Goal: Navigation & Orientation: Find specific page/section

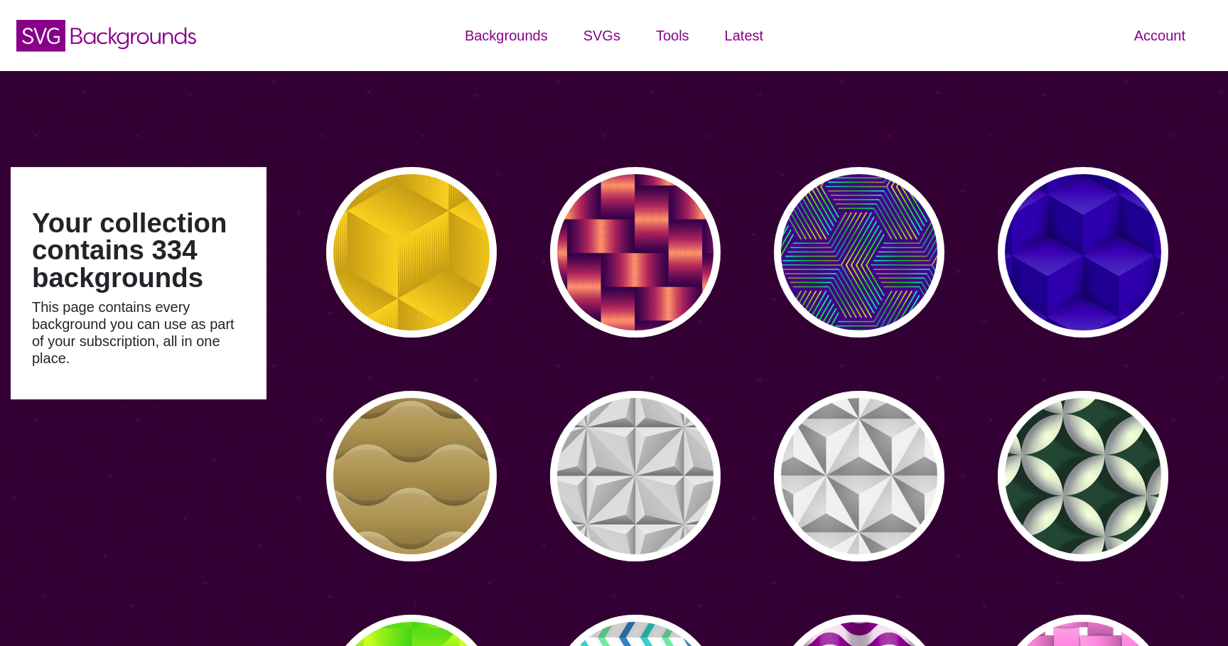
type input "#450057"
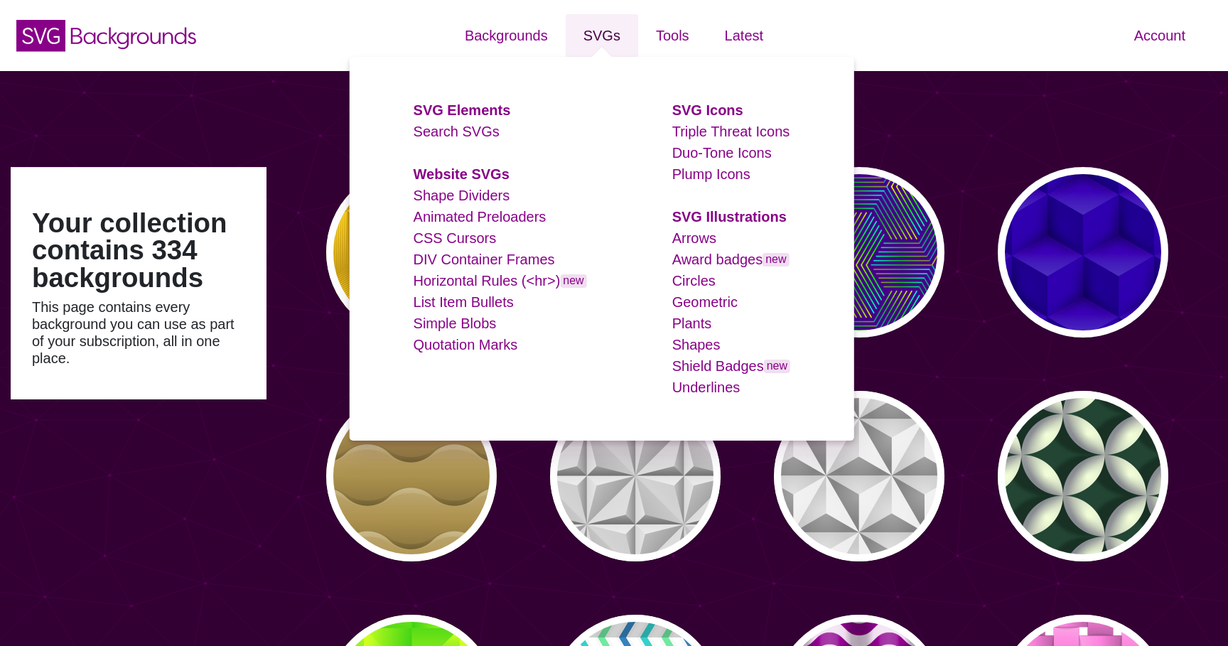
click at [605, 33] on link "SVGs" at bounding box center [602, 35] width 72 height 43
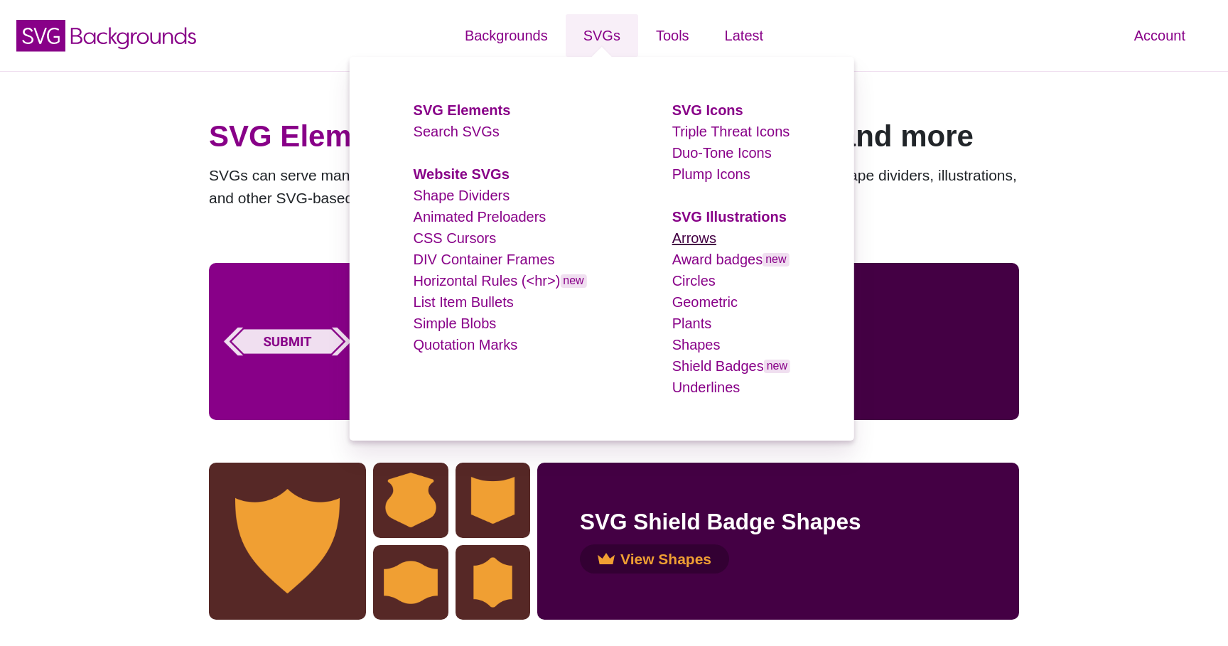
click at [707, 240] on link "Arrows" at bounding box center [694, 238] width 44 height 16
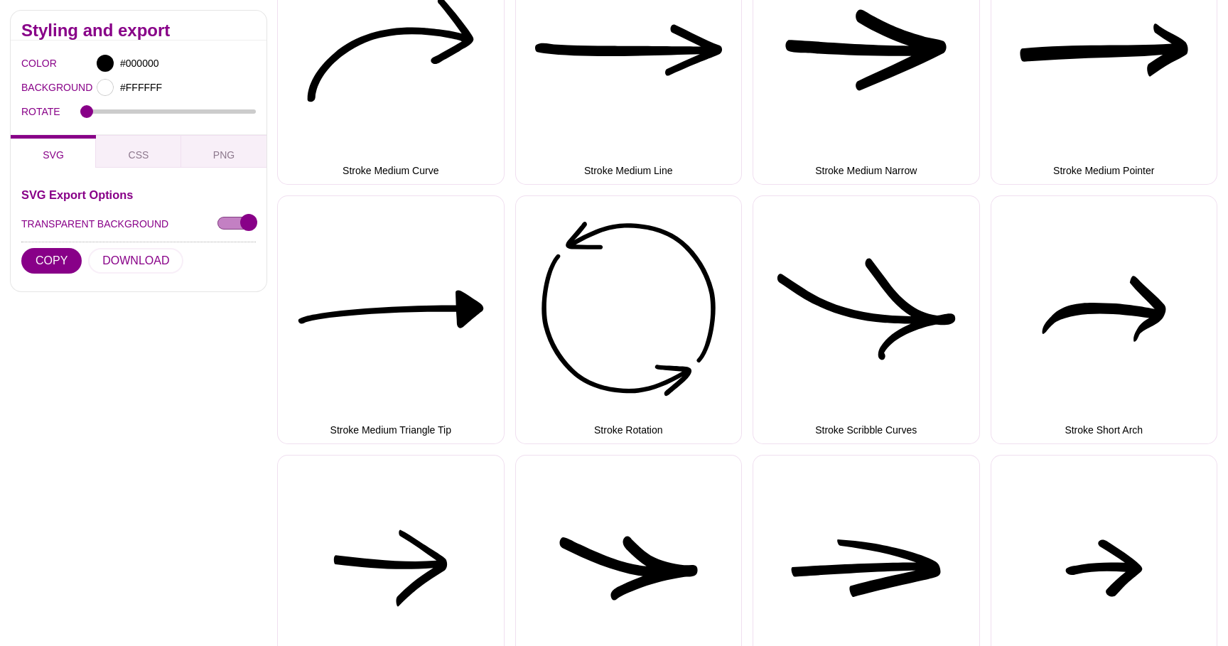
scroll to position [3151, 0]
